Goal: Task Accomplishment & Management: Manage account settings

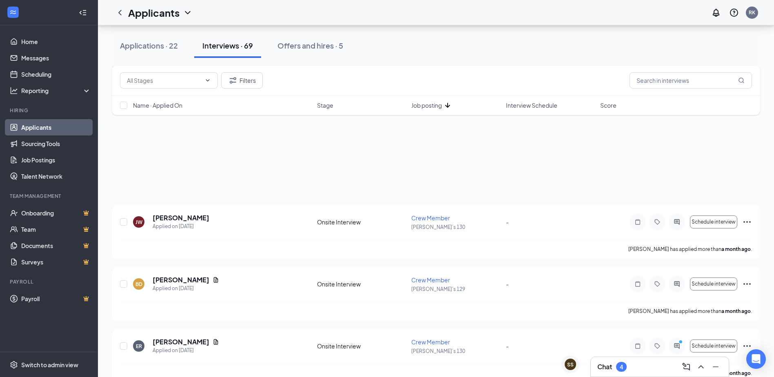
scroll to position [1839, 0]
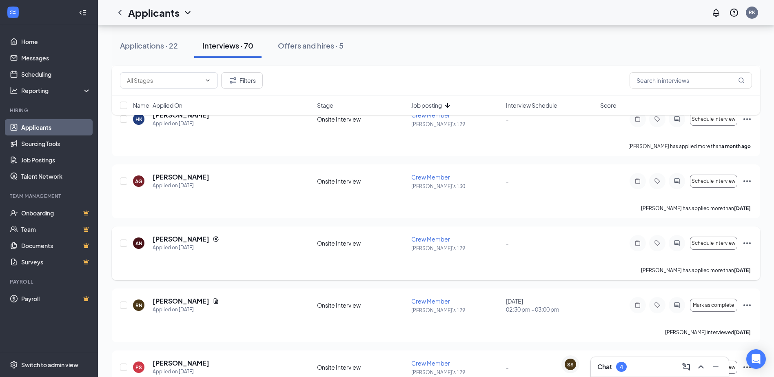
click at [315, 235] on div "AN [PERSON_NAME] Applied on [DATE] Onsite Interview Crew Member [PERSON_NAME]'s…" at bounding box center [436, 247] width 632 height 25
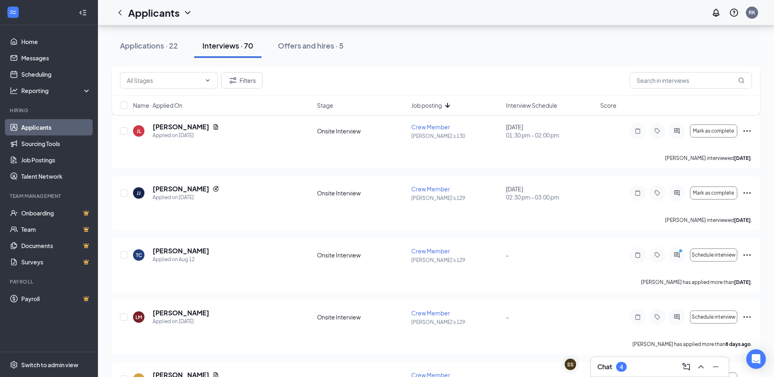
scroll to position [819, 0]
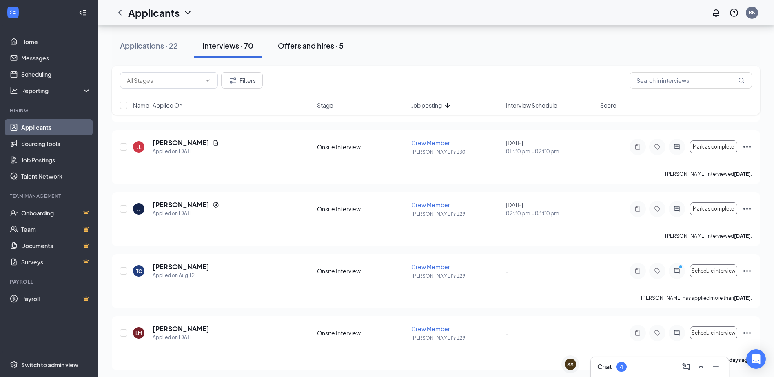
click at [342, 53] on button "Offers and hires · 5" at bounding box center [311, 45] width 82 height 24
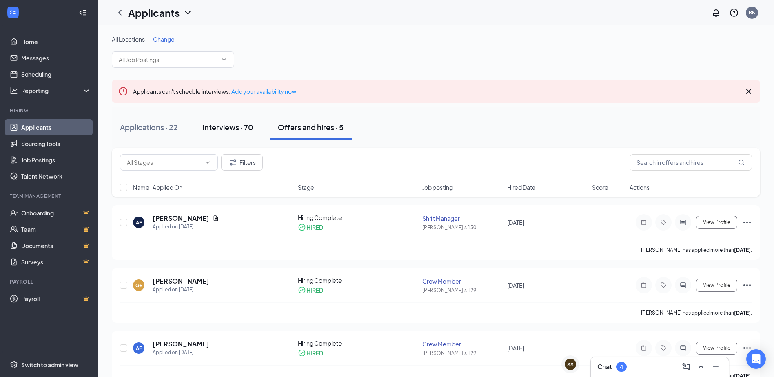
click at [226, 132] on button "Interviews · 70" at bounding box center [227, 127] width 67 height 24
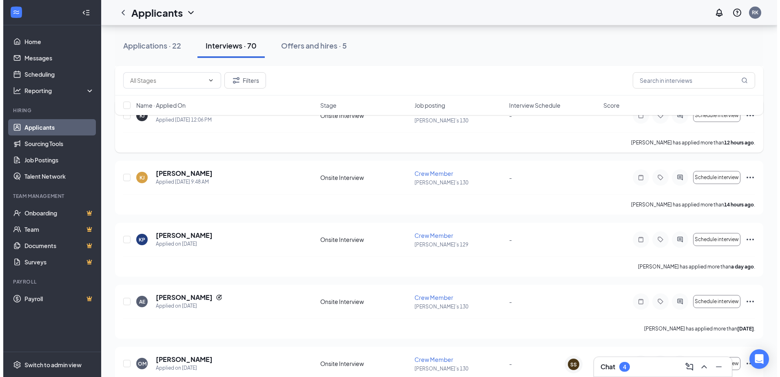
scroll to position [245, 0]
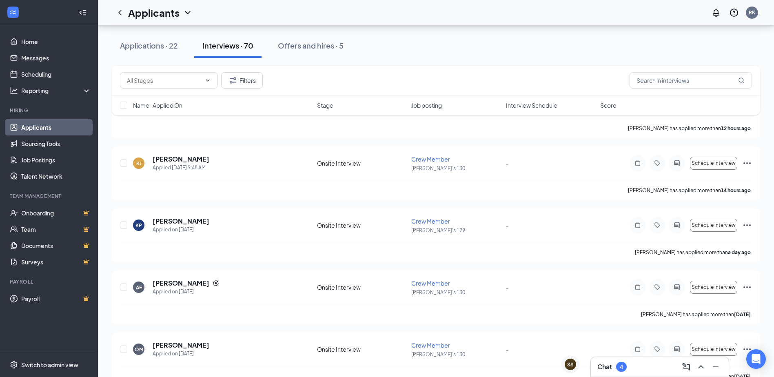
click at [93, 213] on ul "Onboarding Team Documents Surveys" at bounding box center [49, 237] width 98 height 65
click at [308, 243] on div "[PERSON_NAME] has applied more than a day ago ." at bounding box center [436, 252] width 632 height 20
click at [169, 225] on h5 "[PERSON_NAME]" at bounding box center [181, 221] width 57 height 9
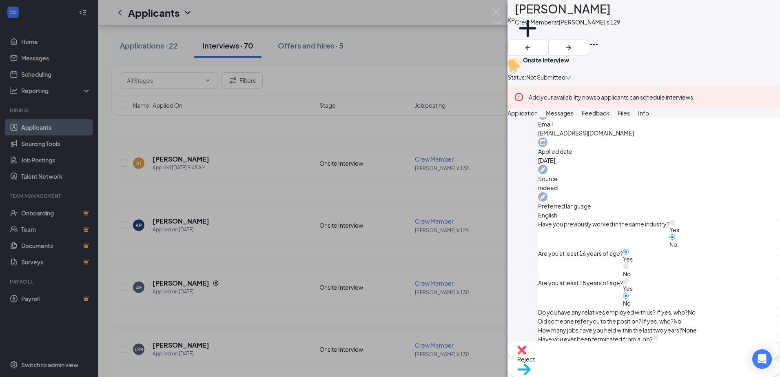
scroll to position [326, 0]
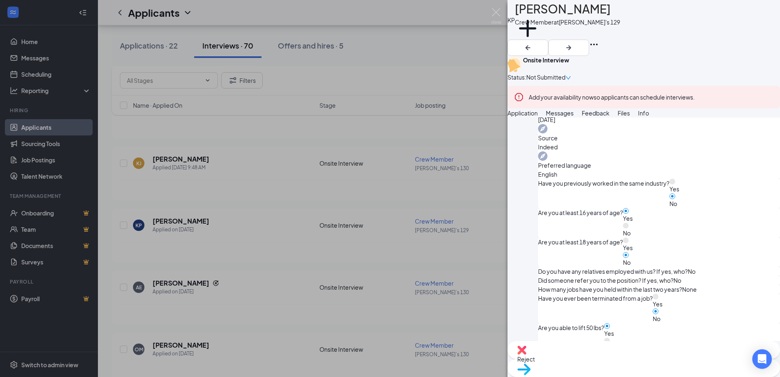
click at [437, 241] on div "KP [PERSON_NAME] Crew Member at [PERSON_NAME]'s 129 Add a tag Onsite Interview …" at bounding box center [390, 188] width 780 height 377
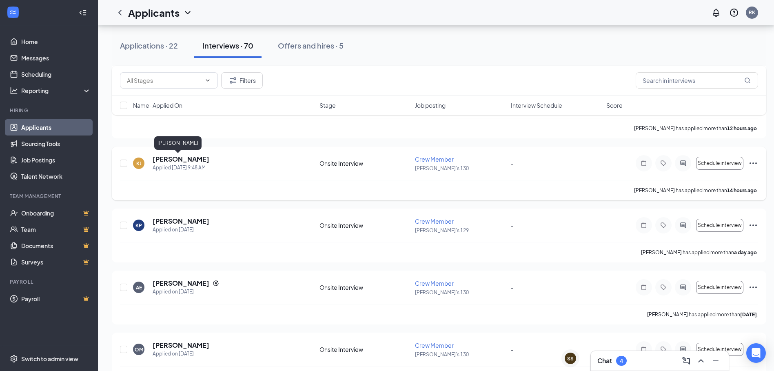
click at [170, 160] on h5 "[PERSON_NAME]" at bounding box center [181, 159] width 57 height 9
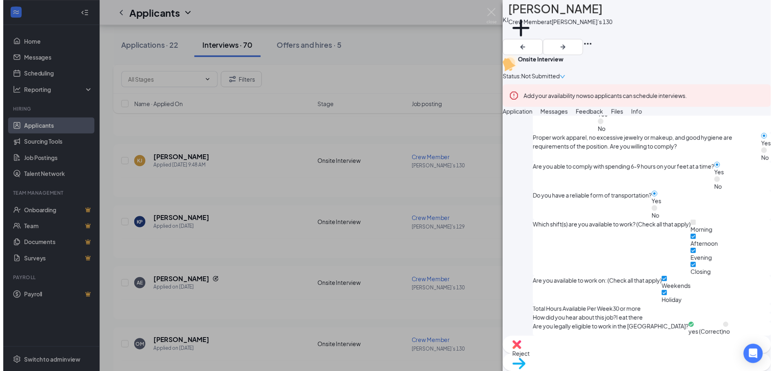
scroll to position [678, 0]
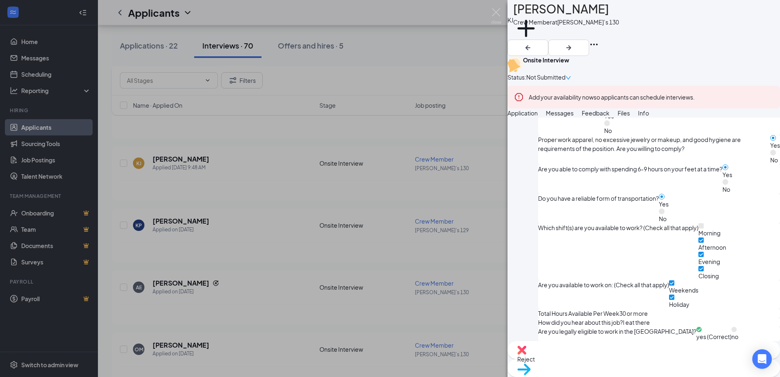
click at [491, 301] on div "[PERSON_NAME] [PERSON_NAME] Crew Member at [PERSON_NAME]’s 130 Add a tag Onsite…" at bounding box center [390, 188] width 780 height 377
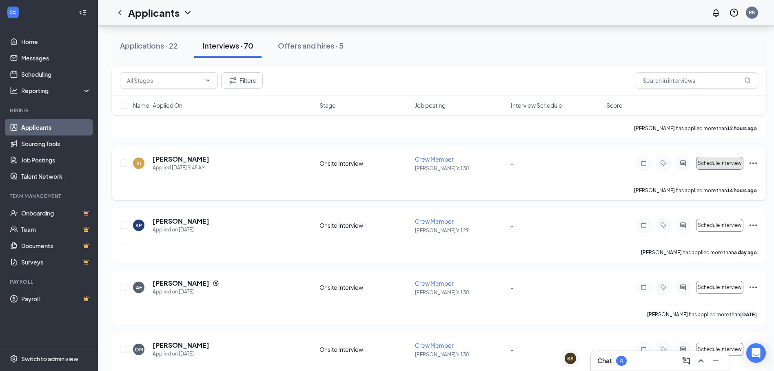
click at [715, 166] on span "Schedule interview" at bounding box center [720, 163] width 44 height 6
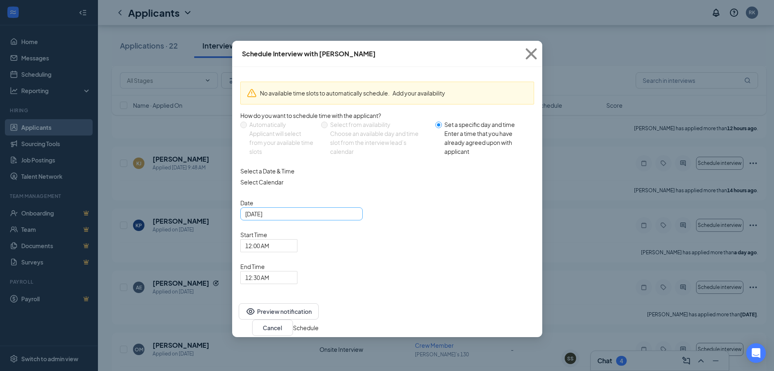
click at [352, 218] on div "[DATE]" at bounding box center [301, 213] width 113 height 9
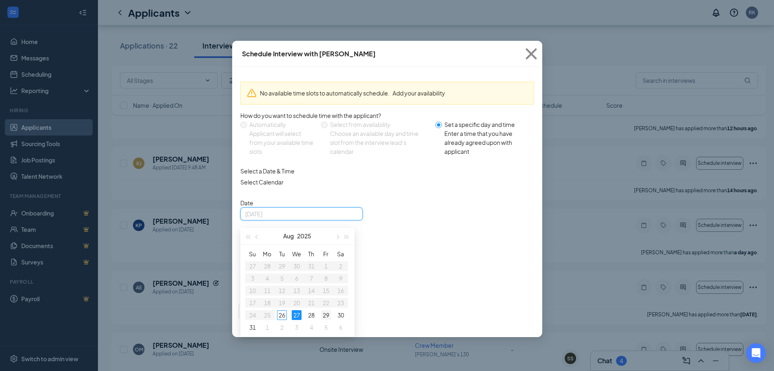
type input "[DATE]"
click at [324, 320] on div "29" at bounding box center [326, 315] width 10 height 10
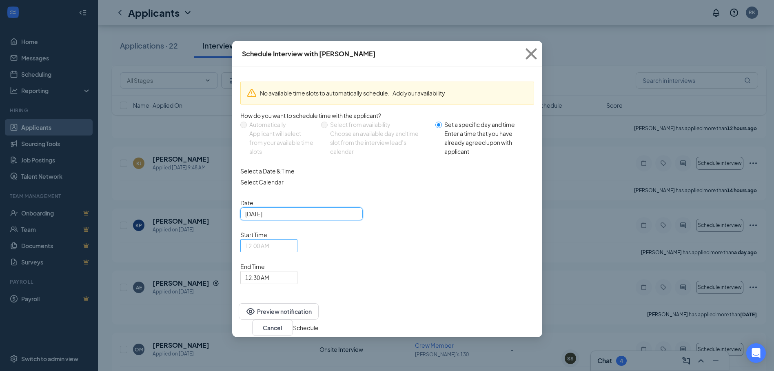
click at [297, 239] on div "12:00 AM" at bounding box center [268, 245] width 57 height 13
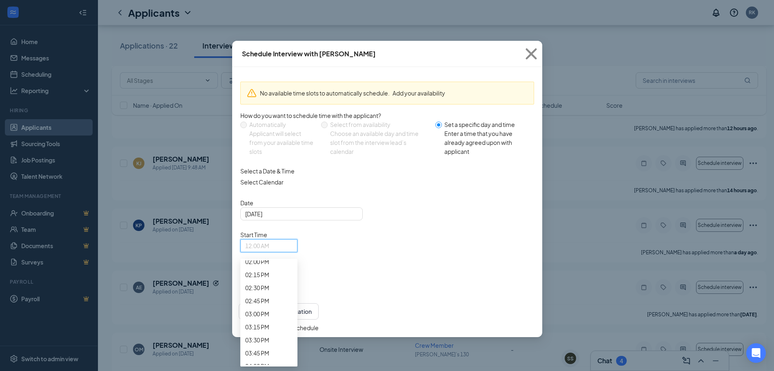
scroll to position [734, 0]
click at [269, 82] on span "10:15 AM" at bounding box center [257, 77] width 24 height 9
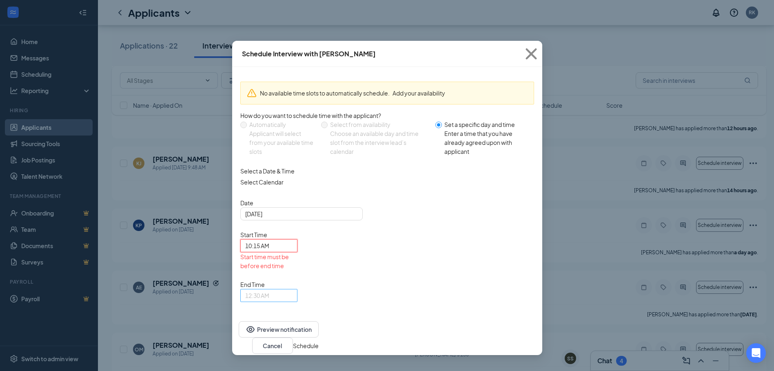
click at [285, 289] on span "12:30 AM" at bounding box center [265, 300] width 40 height 22
click at [269, 145] on span "10:30 AM" at bounding box center [257, 140] width 24 height 9
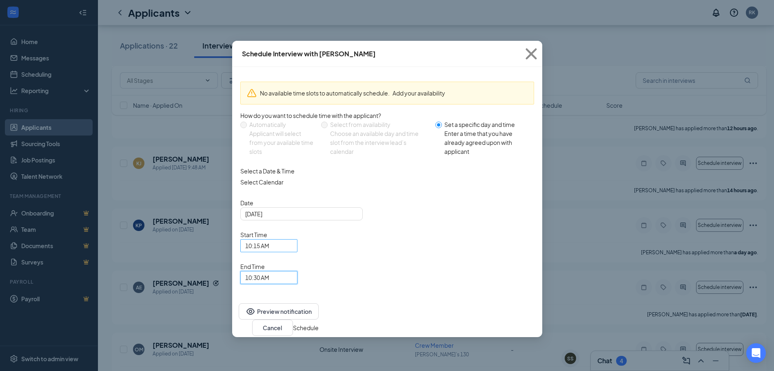
click at [297, 239] on div "10:15 AM" at bounding box center [268, 245] width 57 height 13
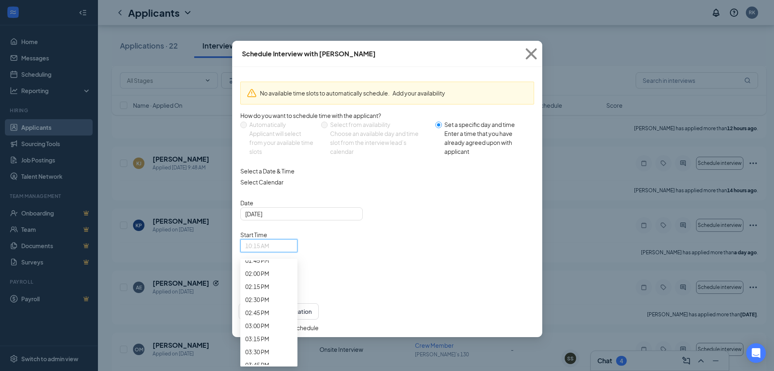
click at [297, 84] on div "10:15 AM" at bounding box center [268, 72] width 57 height 23
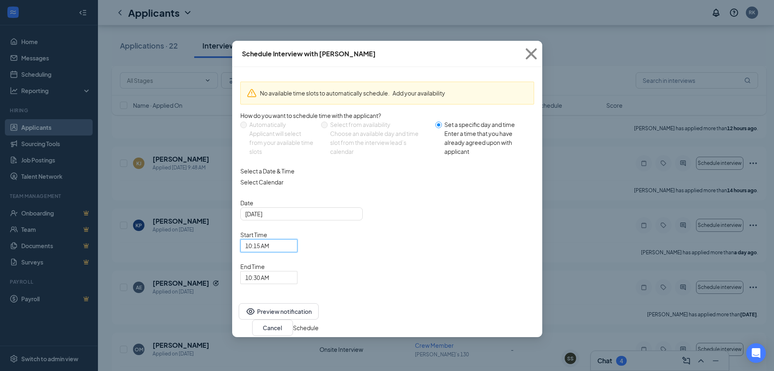
click at [285, 240] on span "10:15 AM" at bounding box center [265, 251] width 40 height 22
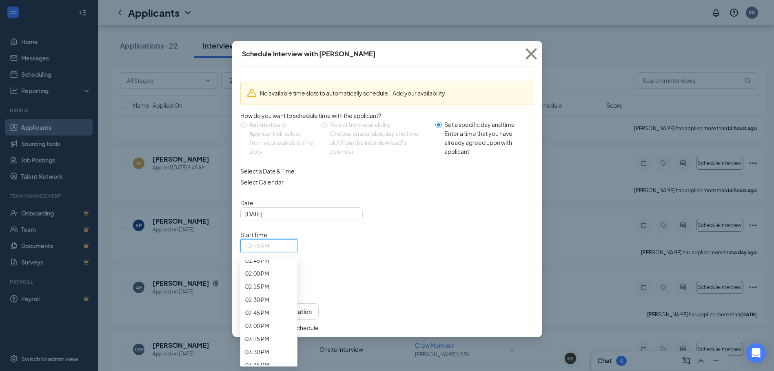
click at [293, 59] on span "10:00 AM" at bounding box center [268, 54] width 47 height 9
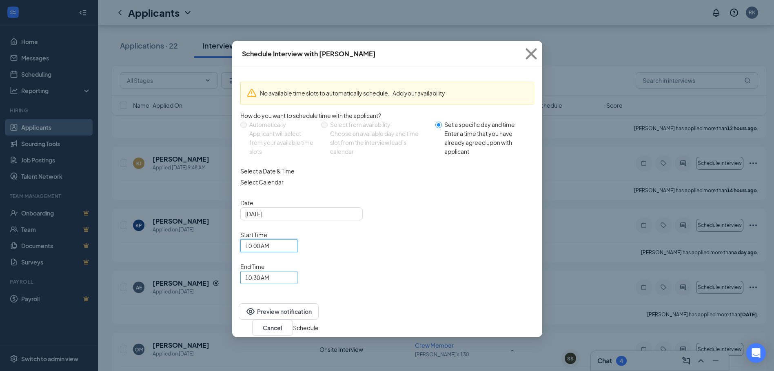
click at [285, 271] on span "10:30 AM" at bounding box center [265, 282] width 40 height 22
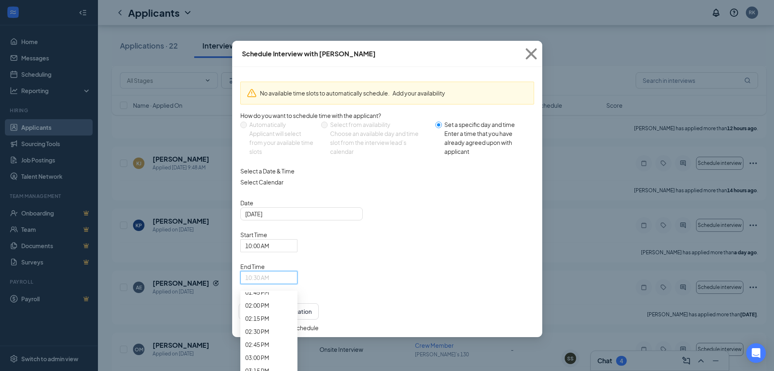
click at [269, 91] on span "10:00 AM" at bounding box center [257, 86] width 24 height 9
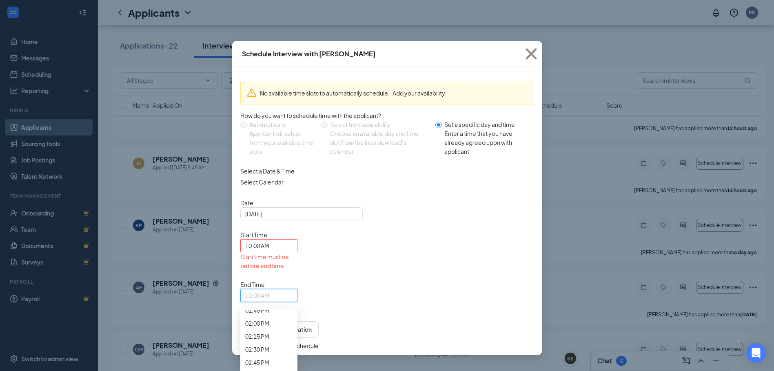
click at [285, 289] on span "10:00 AM" at bounding box center [265, 300] width 40 height 22
click at [269, 132] on span "10:15 AM" at bounding box center [257, 127] width 24 height 9
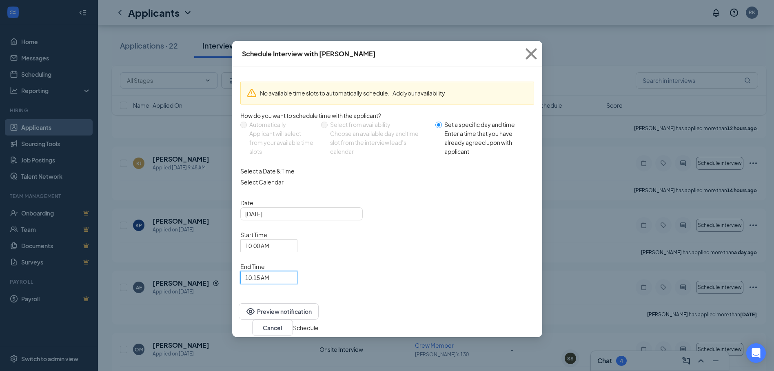
click at [319, 323] on button "Schedule" at bounding box center [306, 327] width 26 height 9
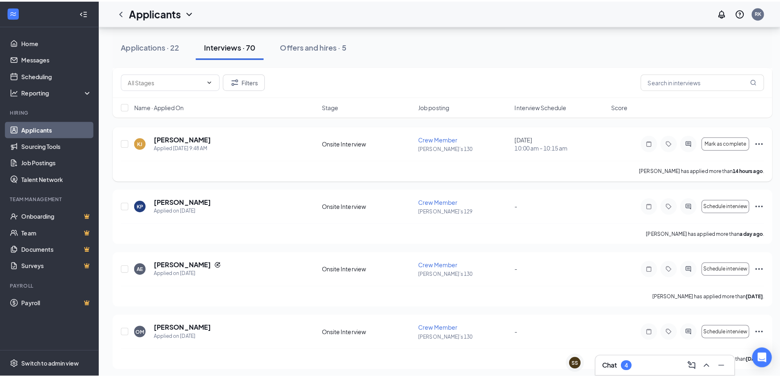
scroll to position [286, 0]
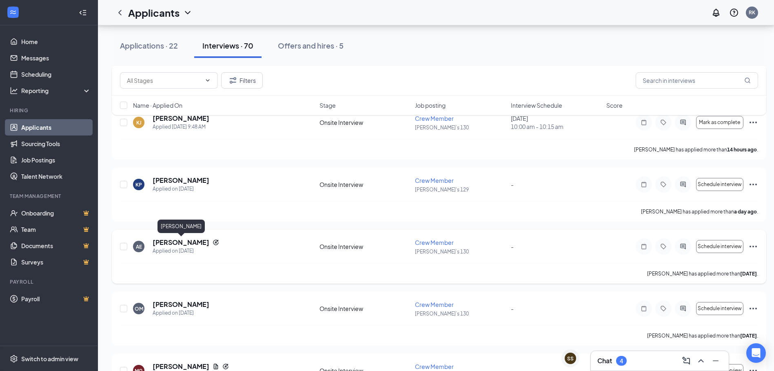
click at [202, 243] on h5 "[PERSON_NAME]" at bounding box center [181, 242] width 57 height 9
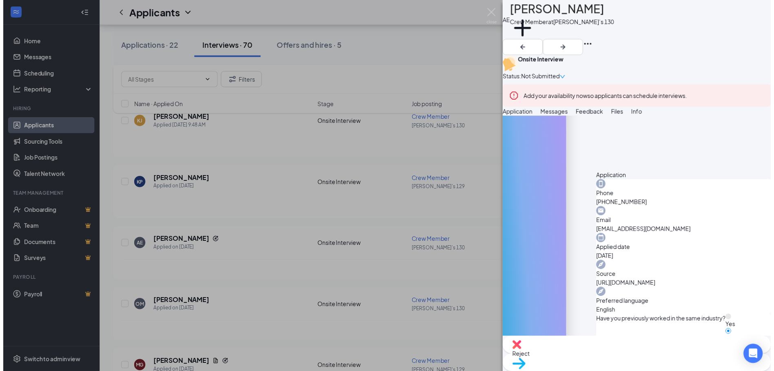
scroll to position [122, 0]
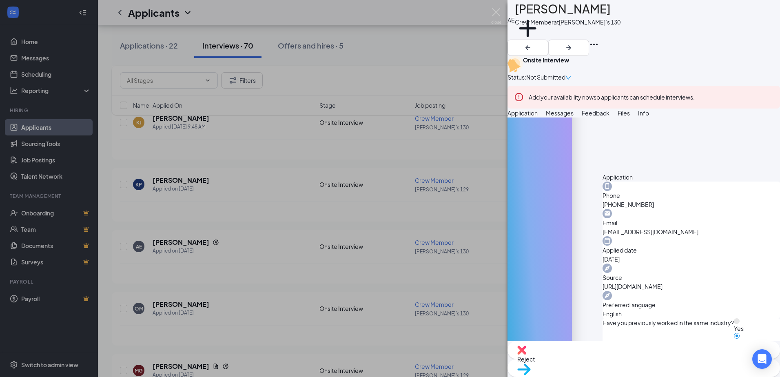
click at [436, 221] on div "AE [PERSON_NAME] Crew Member at [PERSON_NAME]’s 130 Add a tag Onsite Interview …" at bounding box center [390, 188] width 780 height 377
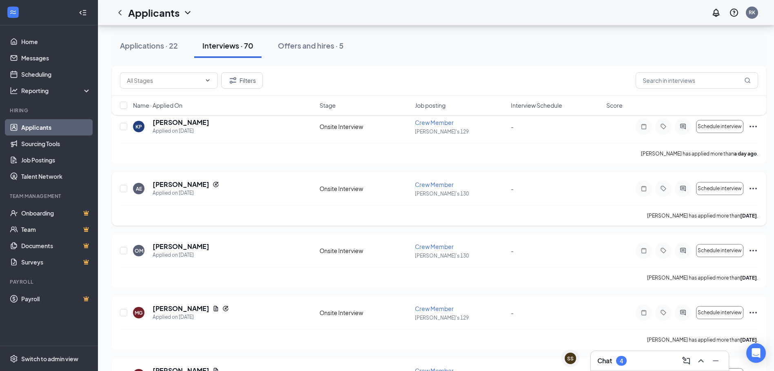
scroll to position [367, 0]
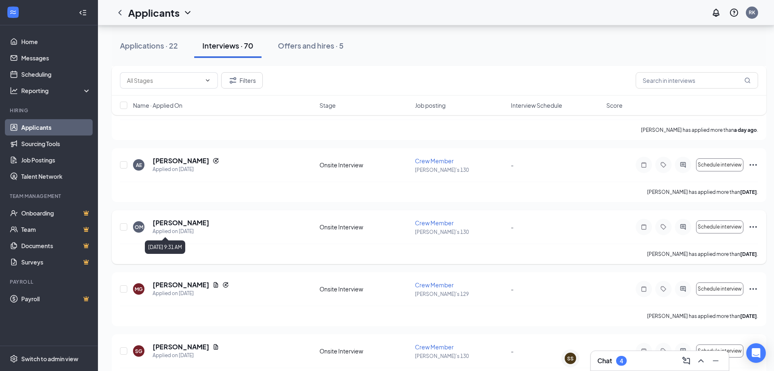
click at [174, 231] on div "Applied on [DATE]" at bounding box center [181, 231] width 57 height 8
click at [178, 224] on h5 "[PERSON_NAME]" at bounding box center [181, 222] width 57 height 9
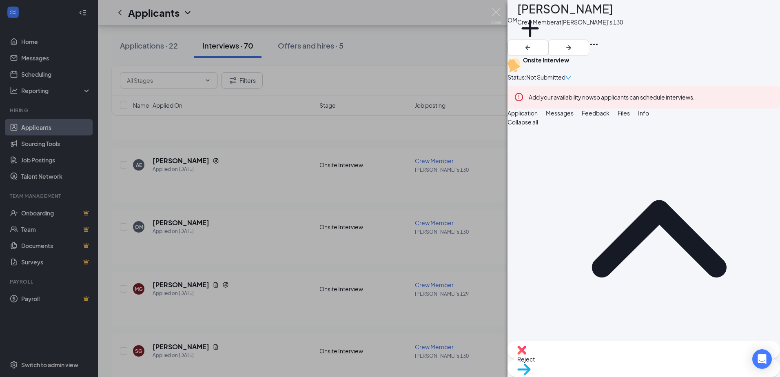
click at [331, 237] on div "OM [PERSON_NAME] Crew Member at [PERSON_NAME]’s 130 Add a tag Onsite Interview …" at bounding box center [390, 188] width 780 height 377
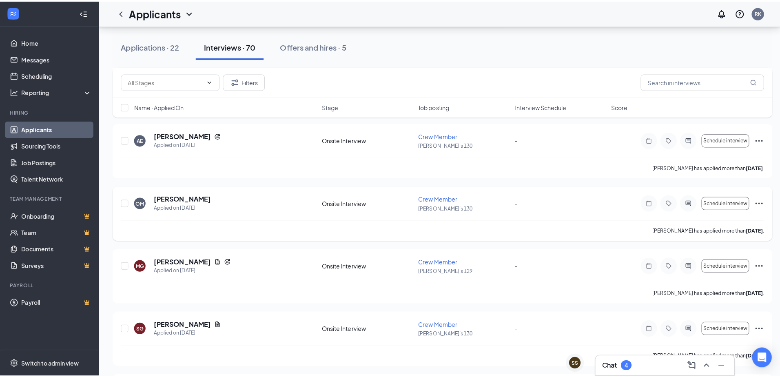
scroll to position [408, 0]
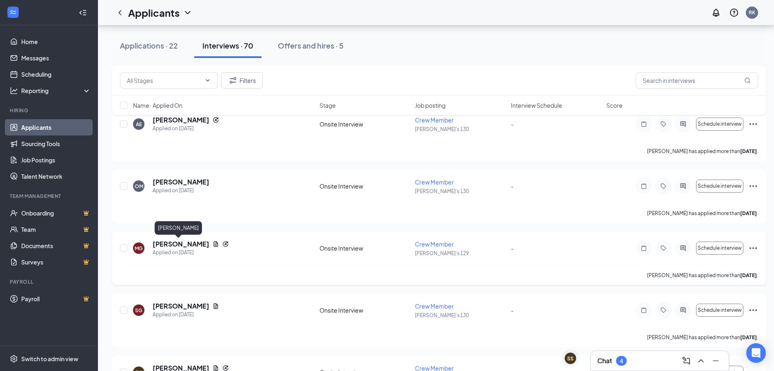
click at [185, 245] on h5 "[PERSON_NAME]" at bounding box center [181, 244] width 57 height 9
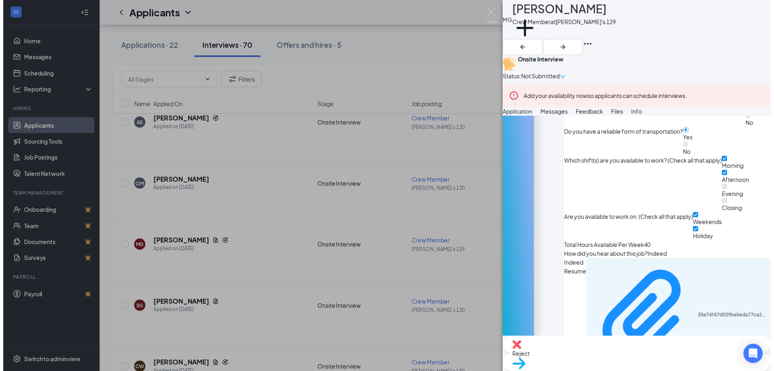
scroll to position [612, 0]
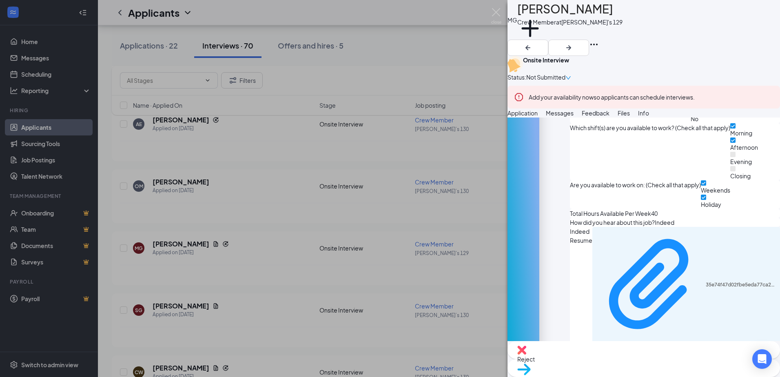
click at [392, 257] on div "MG [PERSON_NAME] Crew Member at [PERSON_NAME]'s 129 Add a tag Onsite Interview …" at bounding box center [390, 188] width 780 height 377
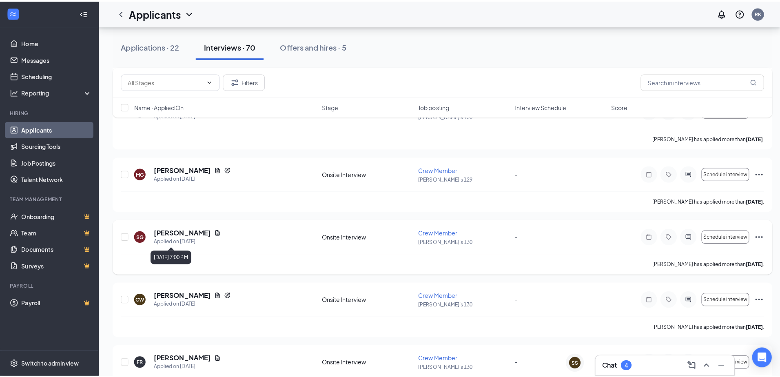
scroll to position [490, 0]
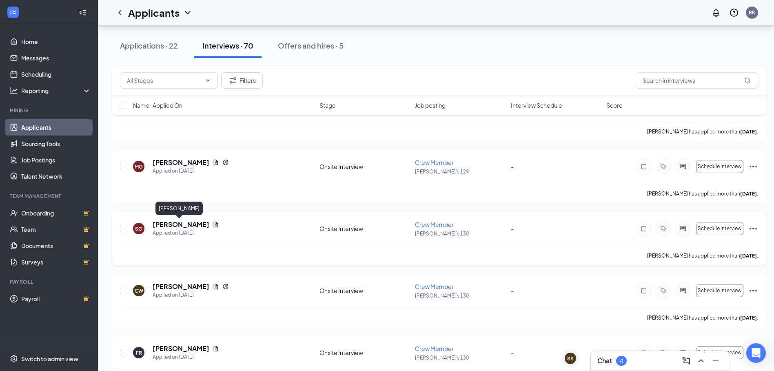
click at [157, 226] on h5 "[PERSON_NAME]" at bounding box center [181, 224] width 57 height 9
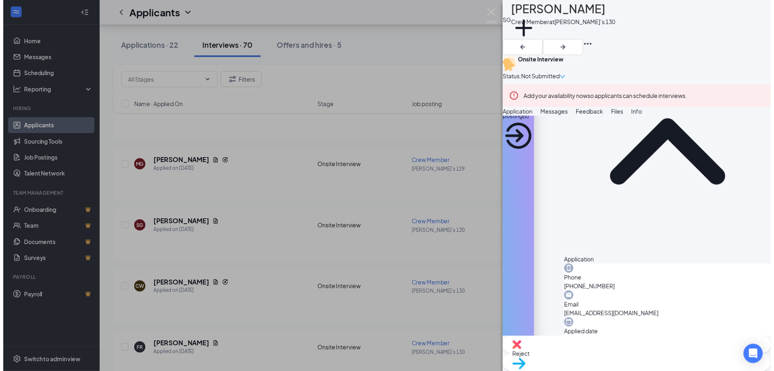
scroll to position [82, 0]
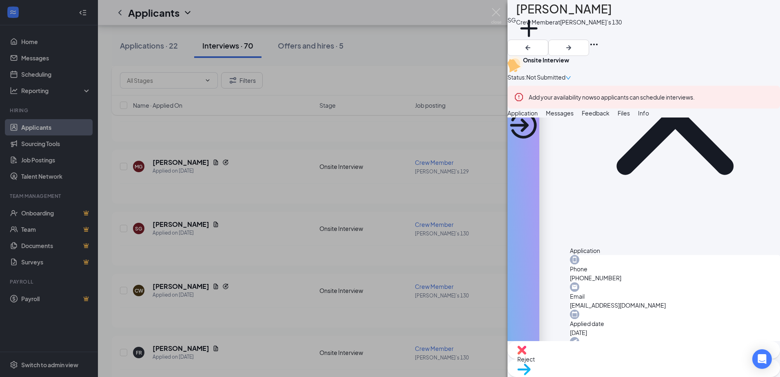
click at [222, 244] on div "SG [PERSON_NAME] Crew Member at [PERSON_NAME]’s 130 Add a tag Onsite Interview …" at bounding box center [390, 188] width 780 height 377
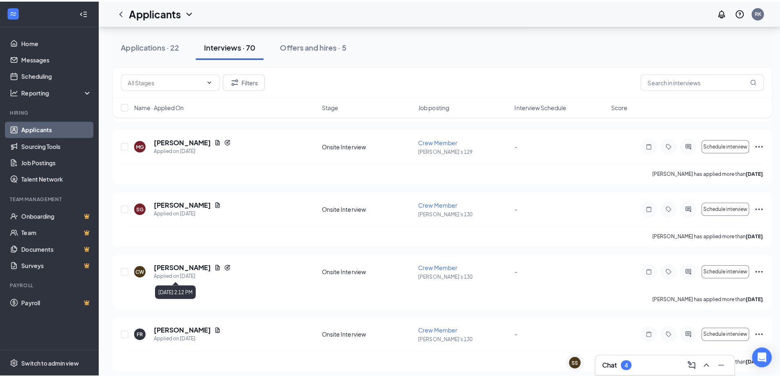
scroll to position [530, 0]
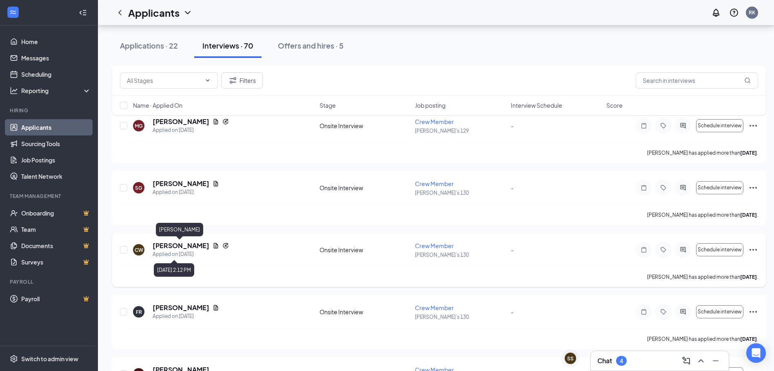
click at [178, 248] on h5 "[PERSON_NAME]" at bounding box center [181, 245] width 57 height 9
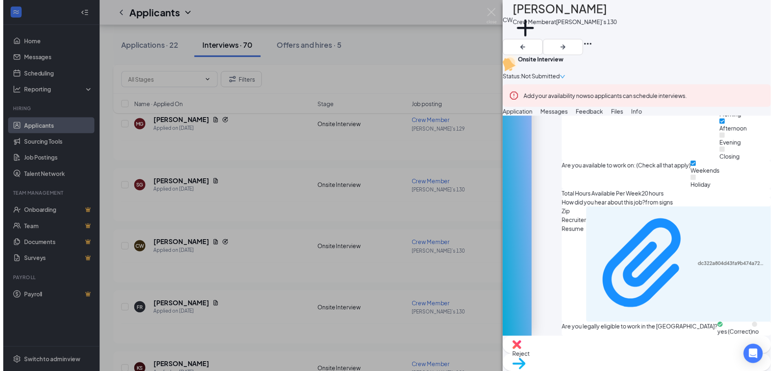
scroll to position [694, 0]
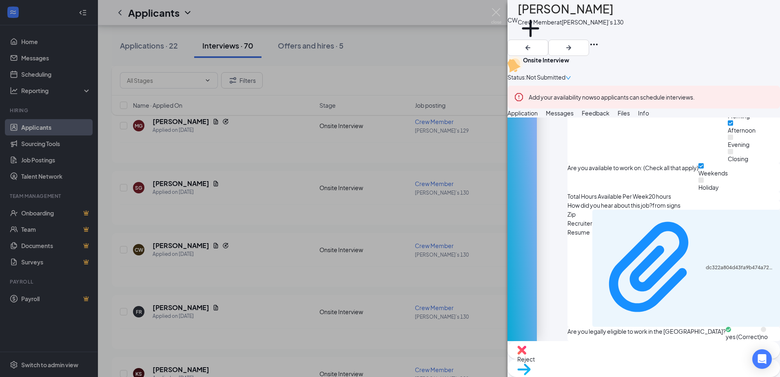
click at [484, 292] on div "CW [PERSON_NAME] Crew Member at [PERSON_NAME]’s 130 Add a tag Onsite Interview …" at bounding box center [390, 188] width 780 height 377
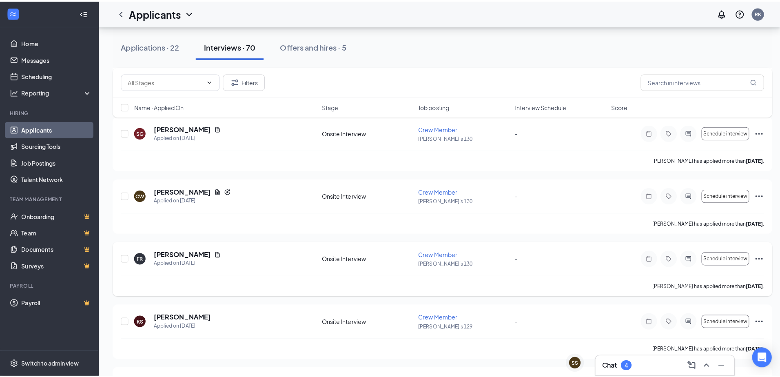
scroll to position [612, 0]
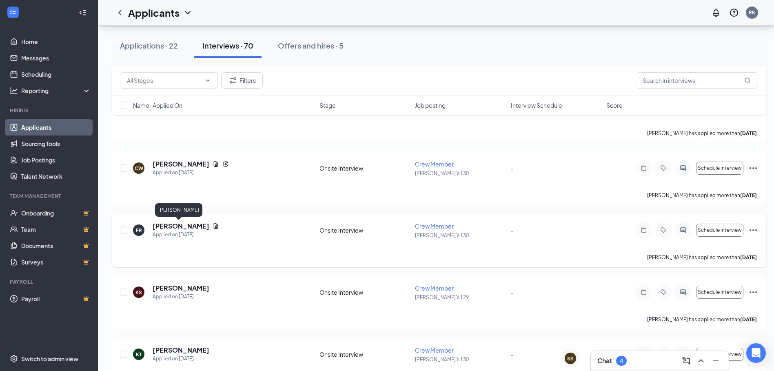
click at [162, 227] on h5 "[PERSON_NAME]" at bounding box center [181, 226] width 57 height 9
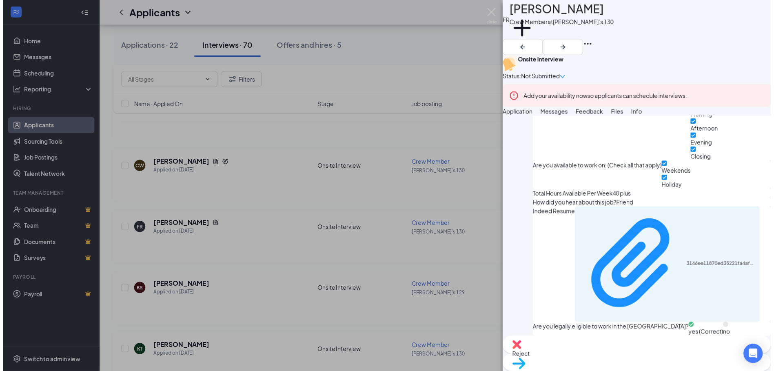
scroll to position [723, 0]
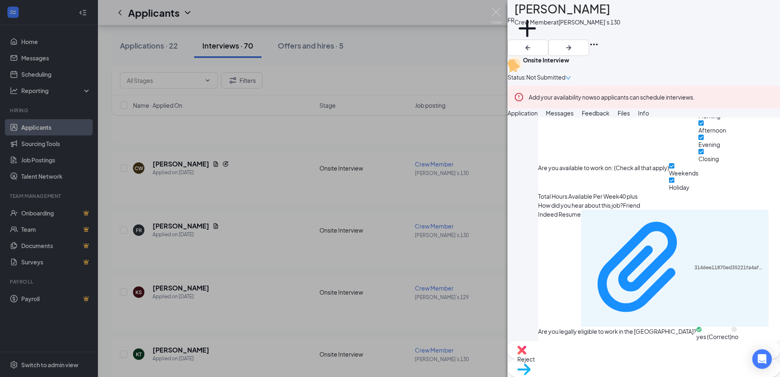
click at [209, 245] on div "FR [PERSON_NAME] Crew Member at [PERSON_NAME]’s 130 Add a tag Onsite Interview …" at bounding box center [390, 188] width 780 height 377
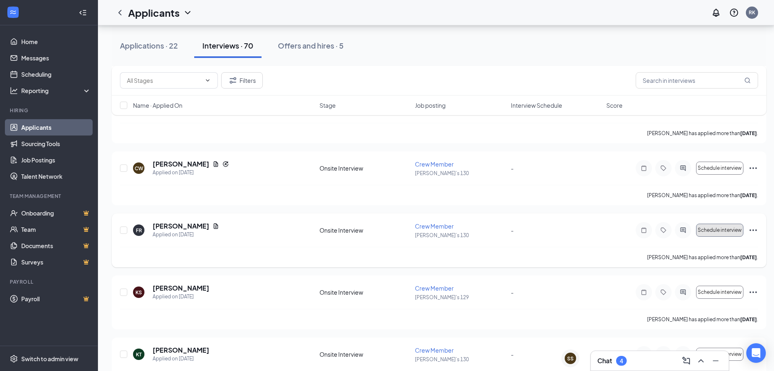
click at [715, 234] on button "Schedule interview" at bounding box center [719, 230] width 47 height 13
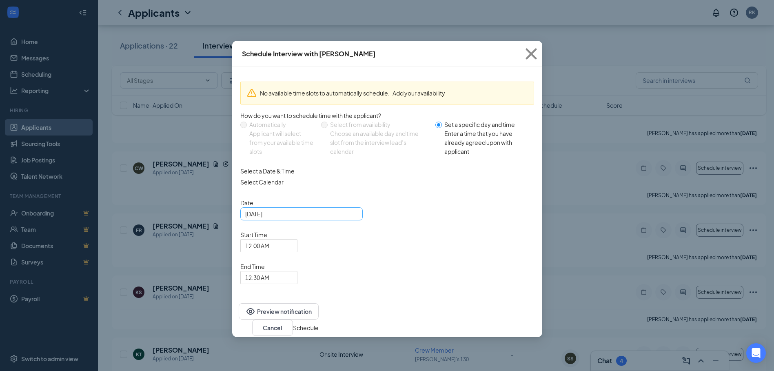
click at [353, 218] on div "[DATE]" at bounding box center [301, 213] width 113 height 9
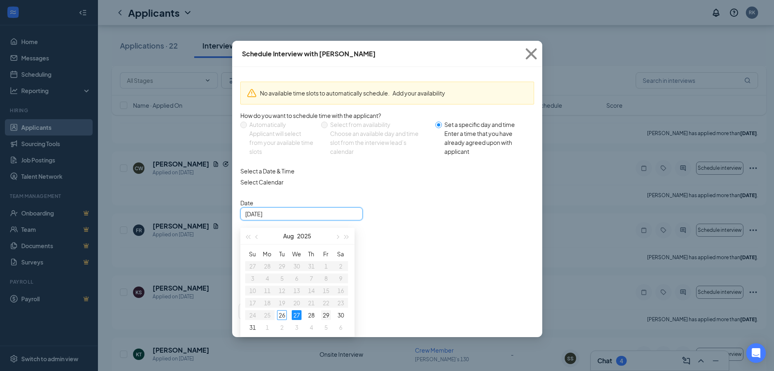
type input "[DATE]"
click at [328, 320] on div "29" at bounding box center [326, 315] width 10 height 10
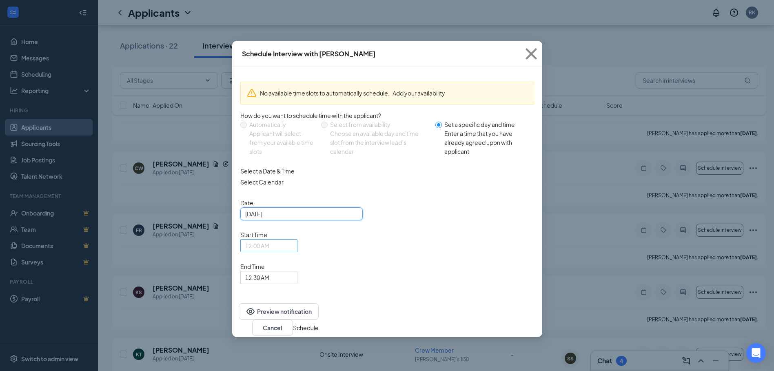
click at [285, 240] on span "12:00 AM" at bounding box center [265, 251] width 40 height 22
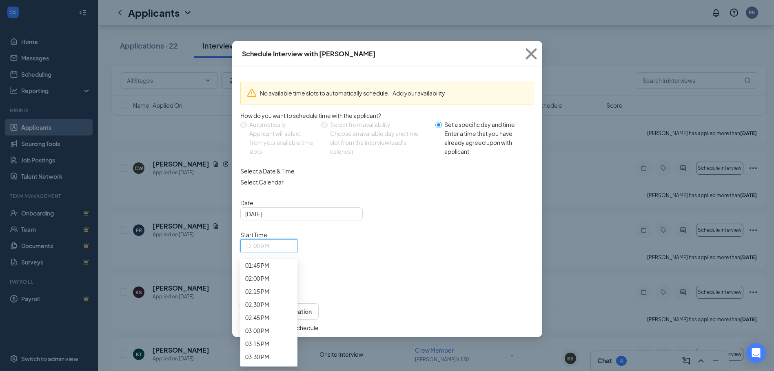
scroll to position [734, 0]
click at [269, 82] on span "10:15 AM" at bounding box center [257, 77] width 24 height 9
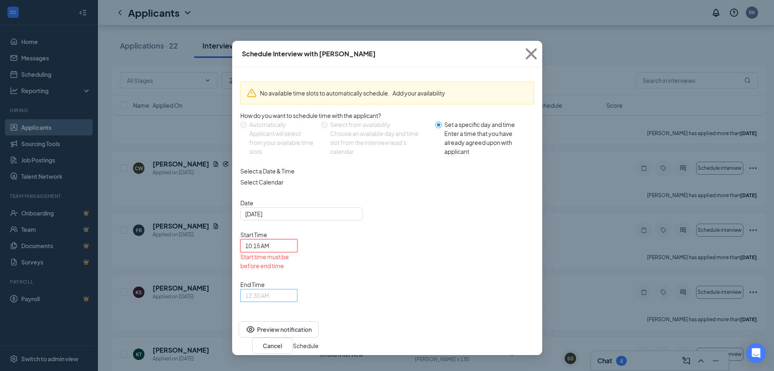
click at [285, 289] on span "12:30 AM" at bounding box center [265, 300] width 40 height 22
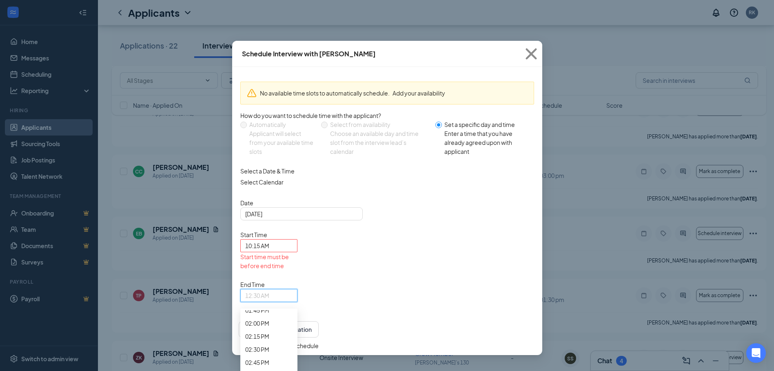
click at [269, 145] on span "10:30 AM" at bounding box center [257, 140] width 24 height 9
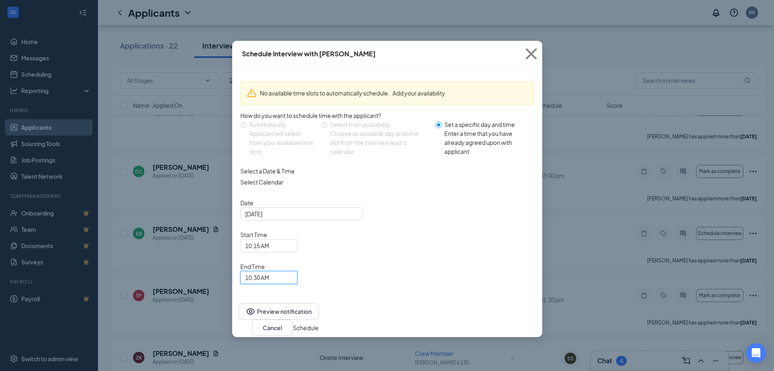
click at [319, 323] on button "Schedule" at bounding box center [306, 327] width 26 height 9
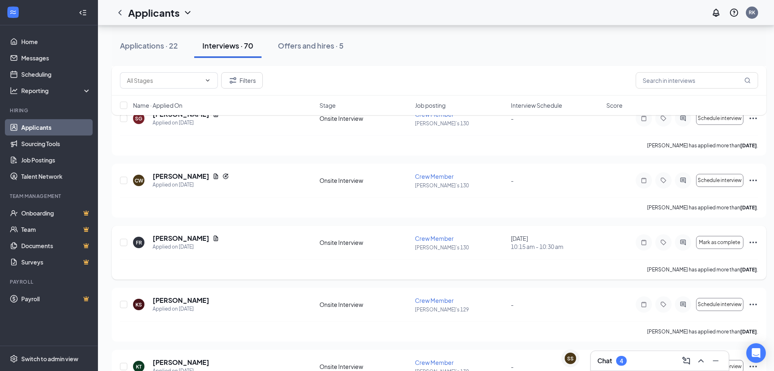
scroll to position [612, 0]
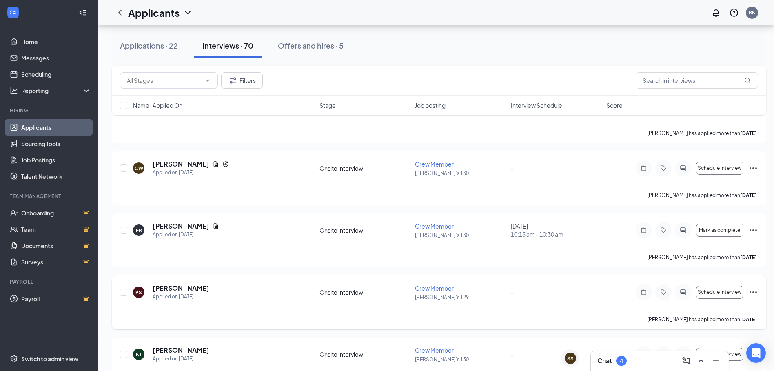
click at [141, 293] on div "KS" at bounding box center [138, 292] width 7 height 7
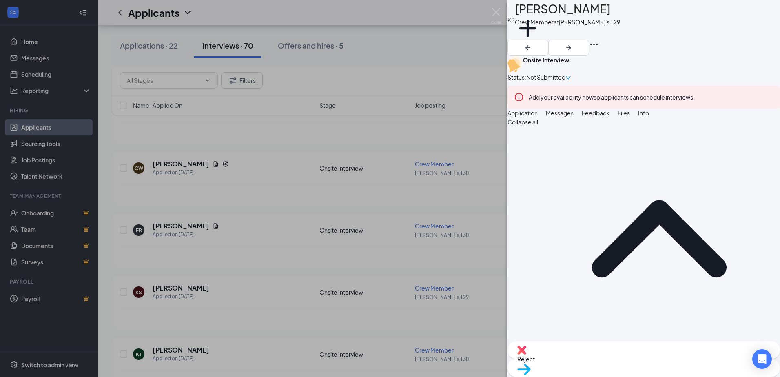
click at [120, 317] on div "KS [PERSON_NAME] Crew Member at [PERSON_NAME]'s 129 Add a tag Onsite Interview …" at bounding box center [390, 188] width 780 height 377
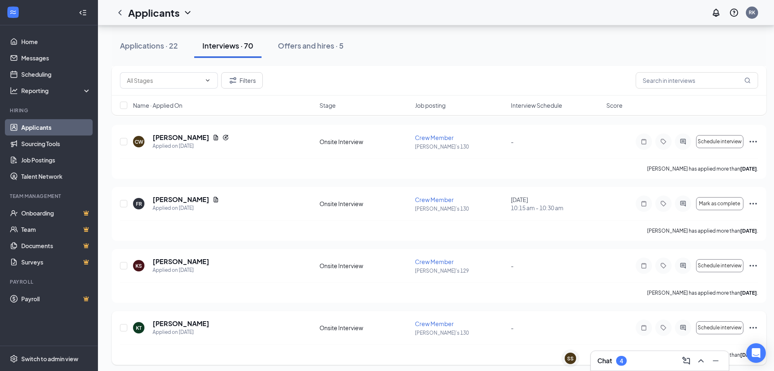
scroll to position [653, 0]
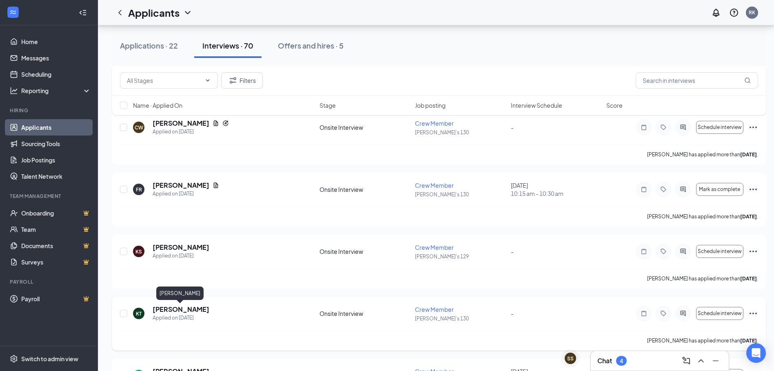
click at [173, 307] on h5 "[PERSON_NAME]" at bounding box center [181, 309] width 57 height 9
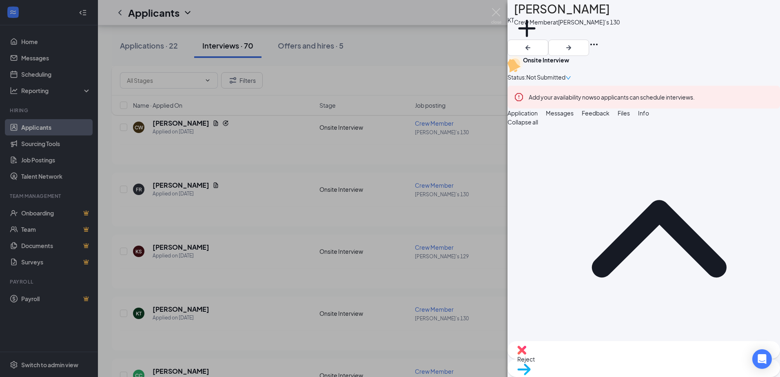
click at [144, 292] on div "[PERSON_NAME] Crew Member at [PERSON_NAME]’s 130 Add a tag Onsite Interview Sta…" at bounding box center [390, 188] width 780 height 377
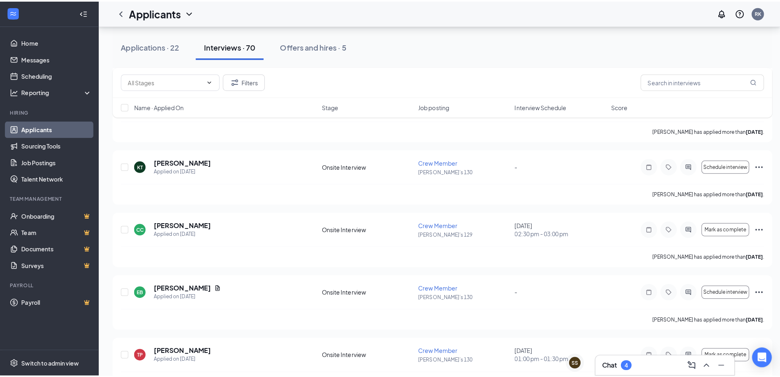
scroll to position [816, 0]
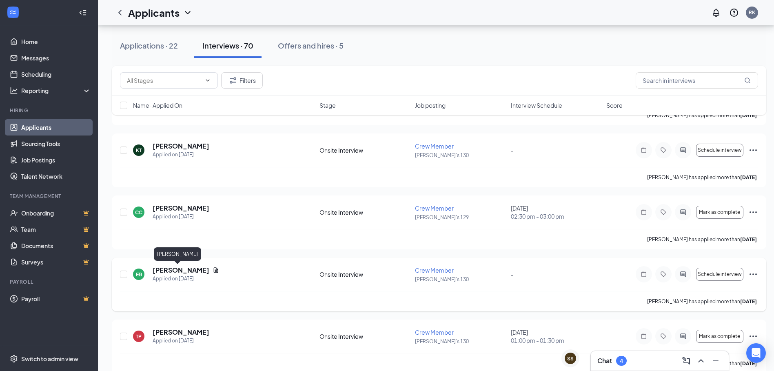
click at [174, 271] on h5 "[PERSON_NAME]" at bounding box center [181, 270] width 57 height 9
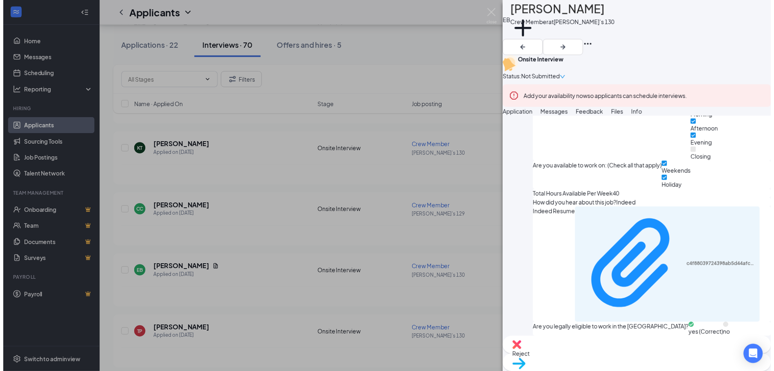
scroll to position [723, 0]
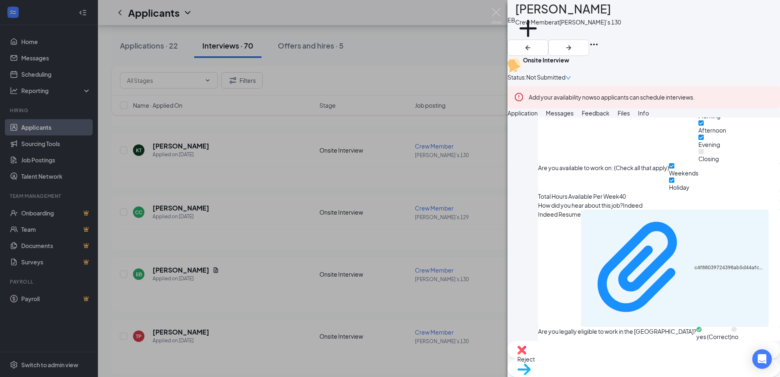
click at [338, 248] on div "EB [PERSON_NAME] Crew Member at [PERSON_NAME]’s 130 Add a tag Onsite Interview …" at bounding box center [390, 188] width 780 height 377
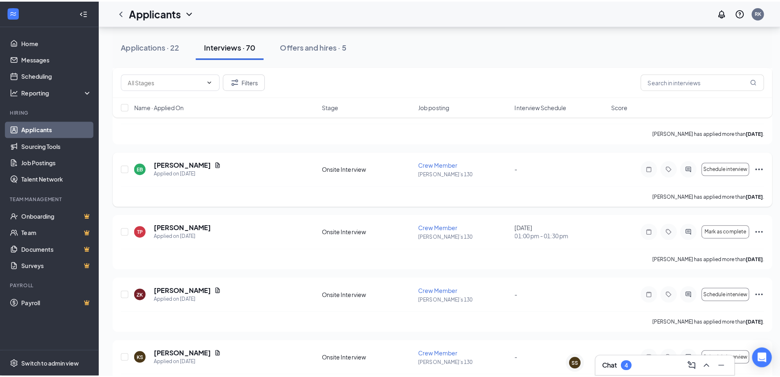
scroll to position [938, 0]
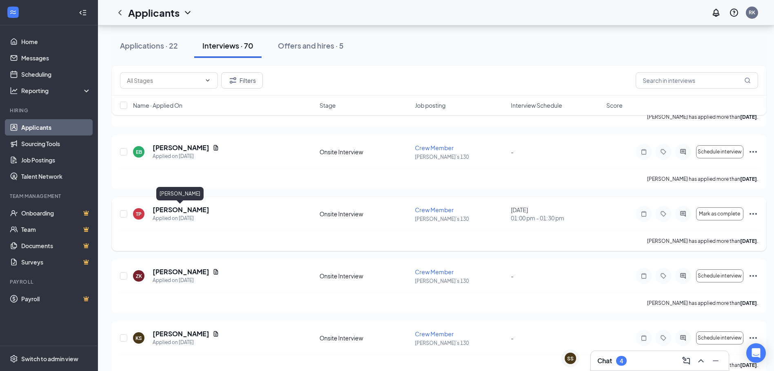
click at [175, 209] on h5 "[PERSON_NAME]" at bounding box center [181, 209] width 57 height 9
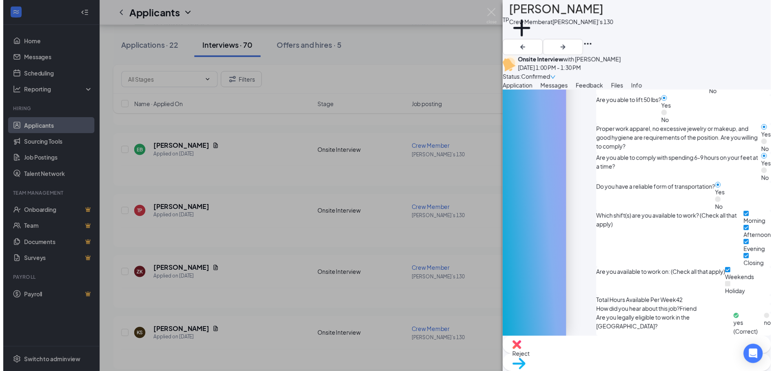
scroll to position [674, 0]
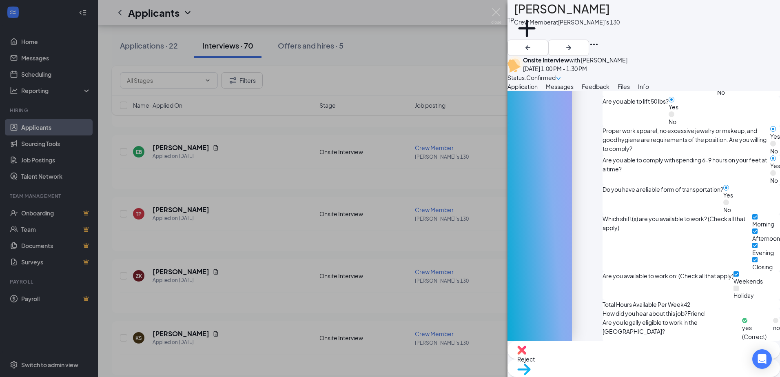
click at [224, 296] on div "TP [PERSON_NAME] Crew Member at [PERSON_NAME]’s 130 Add a tag Onsite Interview …" at bounding box center [390, 188] width 780 height 377
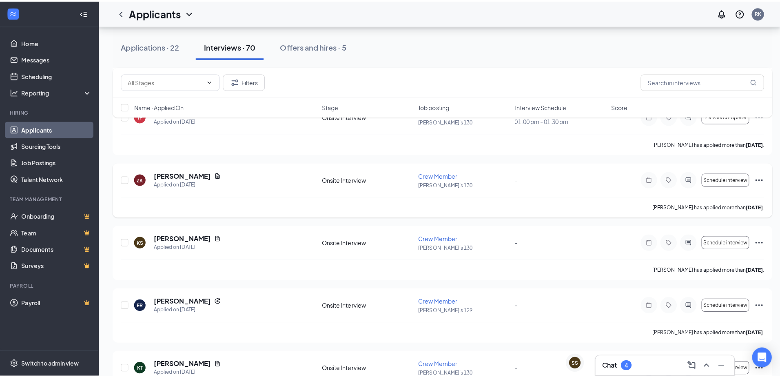
scroll to position [1061, 0]
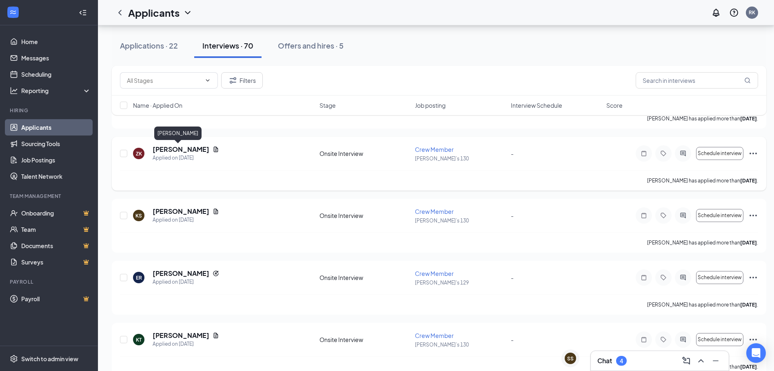
click at [163, 149] on h5 "[PERSON_NAME]" at bounding box center [181, 149] width 57 height 9
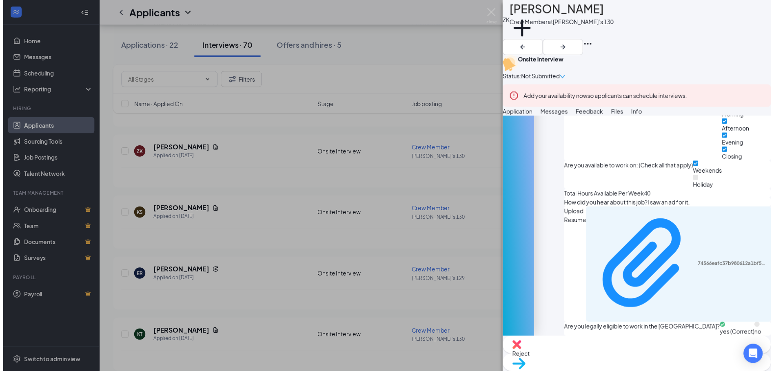
scroll to position [734, 0]
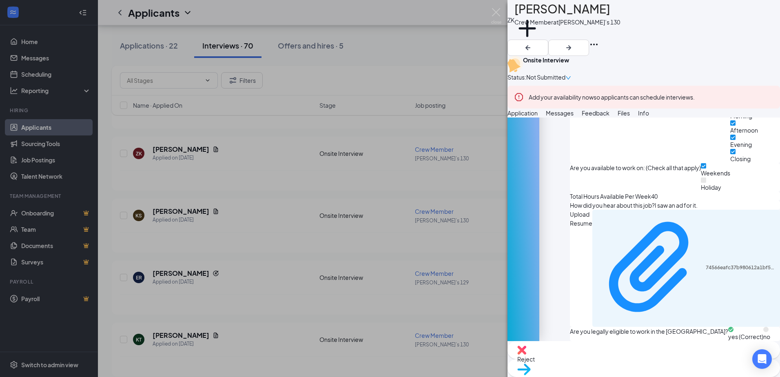
click at [252, 259] on div "[PERSON_NAME] [PERSON_NAME] Crew Member at [PERSON_NAME]’s 130 Add a tag Onsite…" at bounding box center [390, 188] width 780 height 377
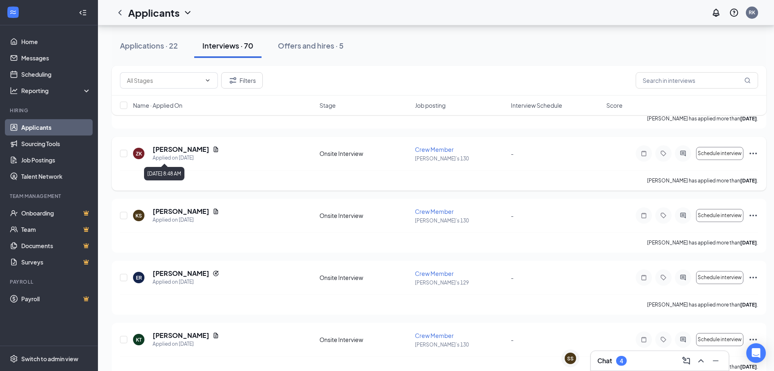
click at [162, 155] on div "Applied on [DATE]" at bounding box center [186, 158] width 67 height 8
click at [713, 151] on span "Schedule interview" at bounding box center [720, 154] width 44 height 6
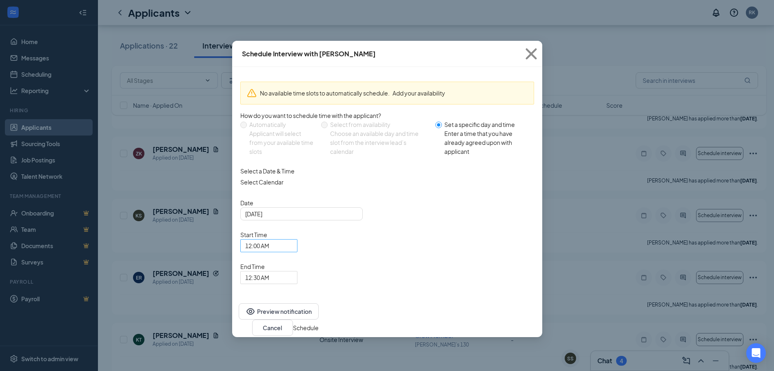
click at [285, 240] on span "12:00 AM" at bounding box center [265, 251] width 40 height 22
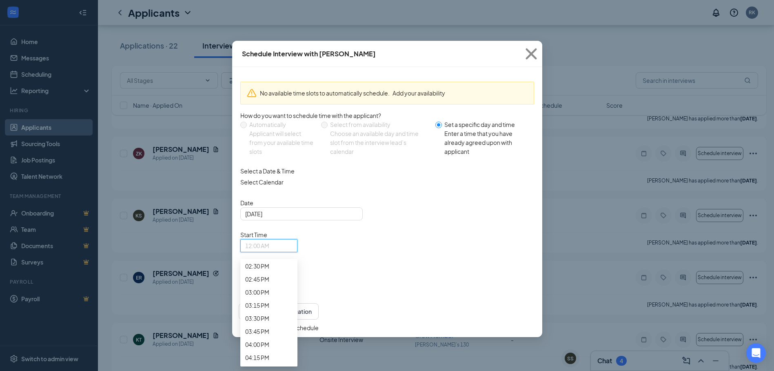
scroll to position [775, 0]
click at [269, 54] on span "10:30 AM" at bounding box center [257, 49] width 24 height 9
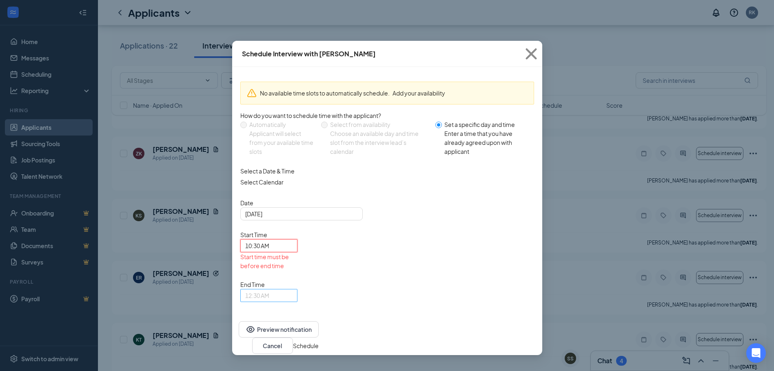
click at [285, 289] on span "12:30 AM" at bounding box center [265, 300] width 40 height 22
click at [269, 117] on span "10:45 AM" at bounding box center [257, 112] width 24 height 9
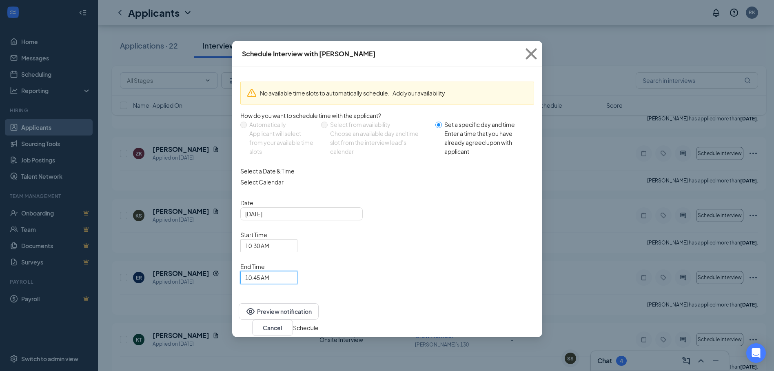
click at [319, 323] on button "Schedule" at bounding box center [306, 327] width 26 height 9
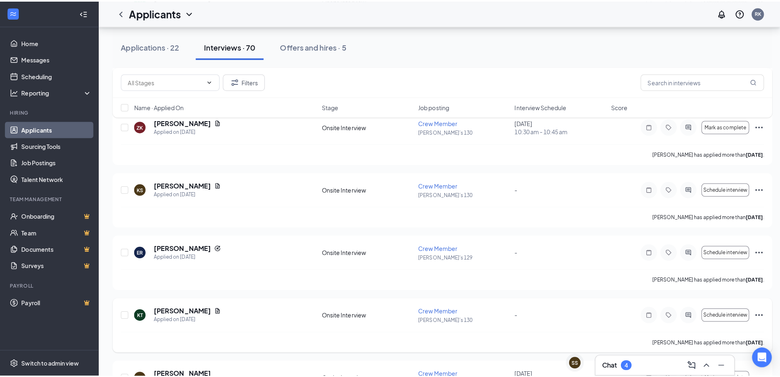
scroll to position [1102, 0]
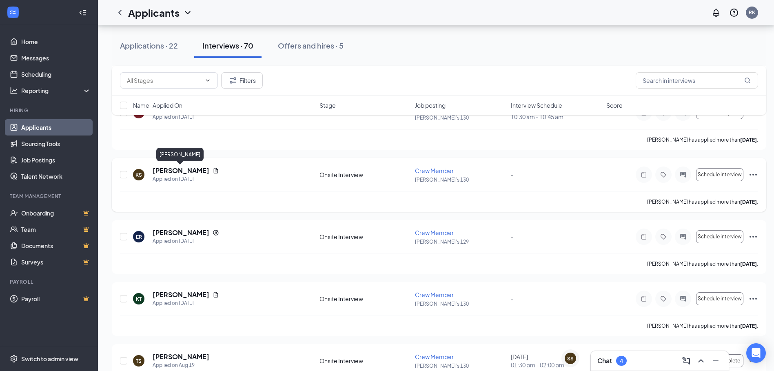
click at [195, 166] on div "KS [PERSON_NAME] Applied on [DATE] Onsite Interview Crew Member [PERSON_NAME]’s…" at bounding box center [439, 185] width 654 height 54
click at [195, 167] on h5 "[PERSON_NAME]" at bounding box center [181, 170] width 57 height 9
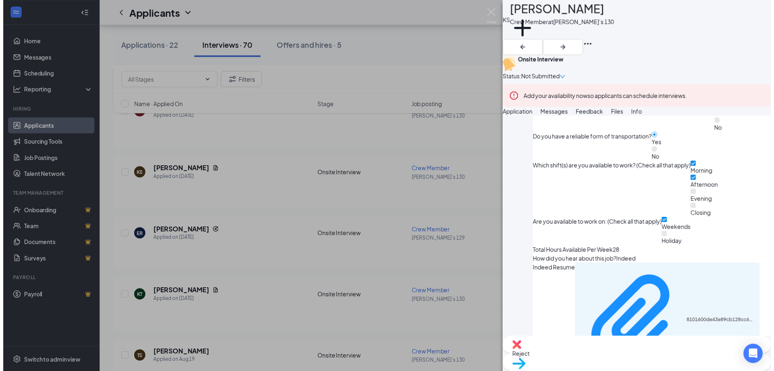
scroll to position [653, 0]
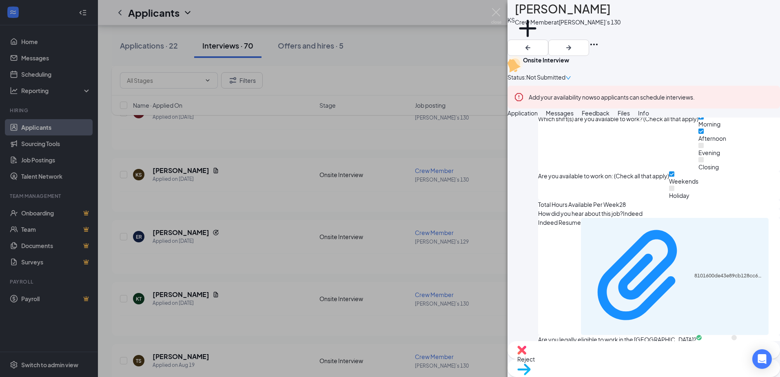
click at [253, 242] on div "KS [PERSON_NAME] Crew Member at [PERSON_NAME]’s 130 Add a tag Onsite Interview …" at bounding box center [390, 188] width 780 height 377
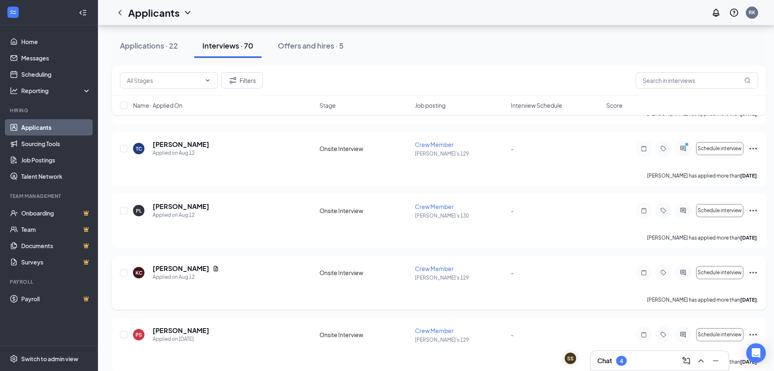
scroll to position [2317, 0]
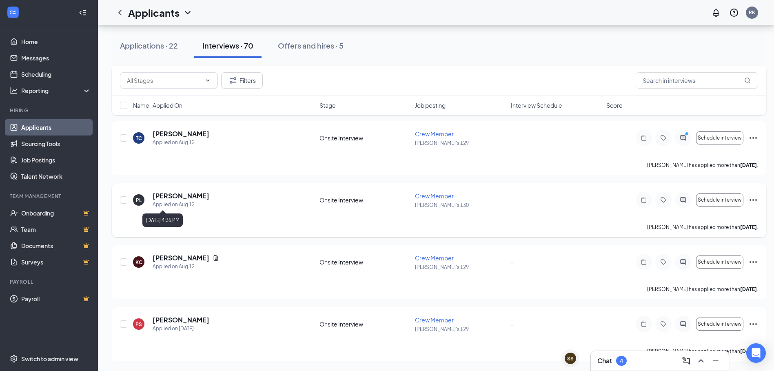
click at [190, 202] on div "Applied on Aug 12" at bounding box center [181, 204] width 57 height 8
click at [175, 194] on h5 "[PERSON_NAME]" at bounding box center [181, 195] width 57 height 9
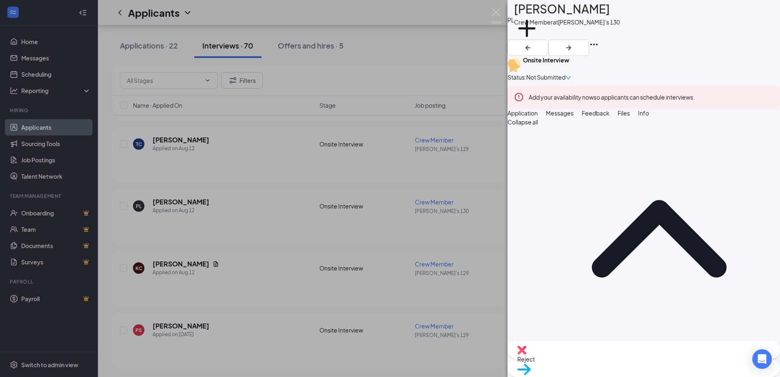
click at [250, 264] on div "PL [PERSON_NAME] Crew Member at [PERSON_NAME]’s 130 Add a tag Onsite Interview …" at bounding box center [390, 188] width 780 height 377
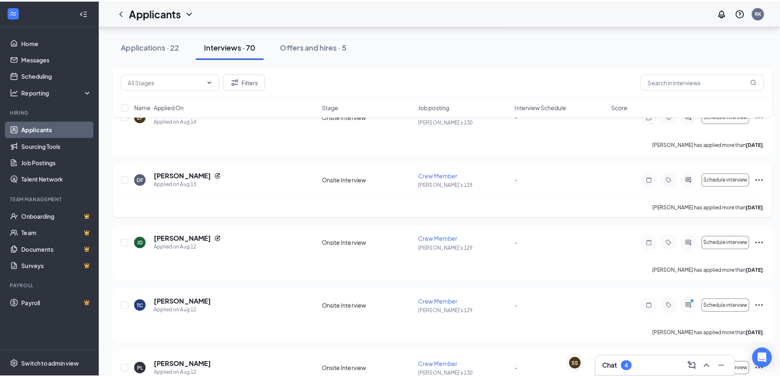
scroll to position [2113, 0]
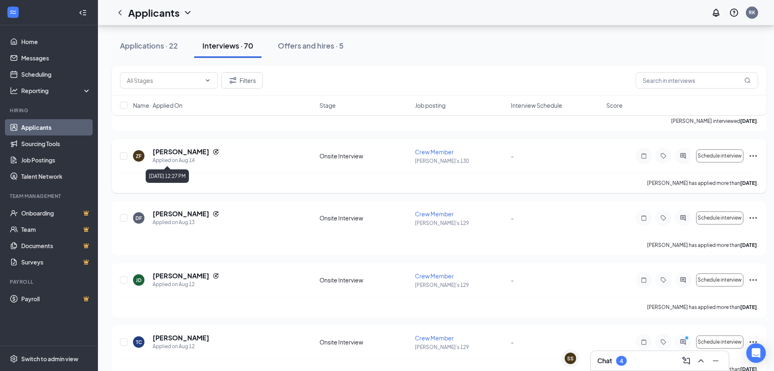
click at [184, 157] on div "Applied on Aug 14" at bounding box center [186, 160] width 67 height 8
click at [173, 151] on h5 "[PERSON_NAME]" at bounding box center [181, 151] width 57 height 9
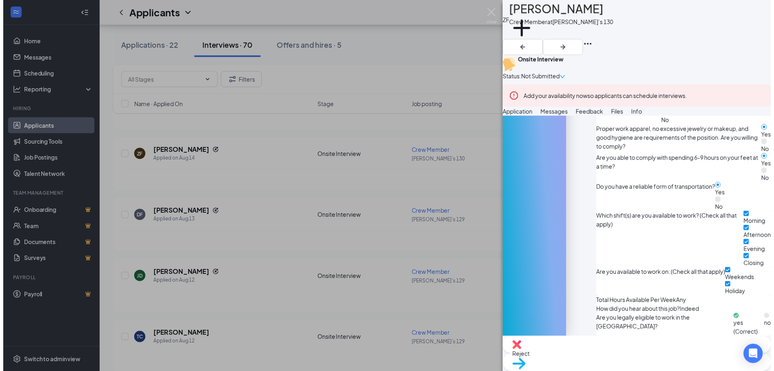
scroll to position [701, 0]
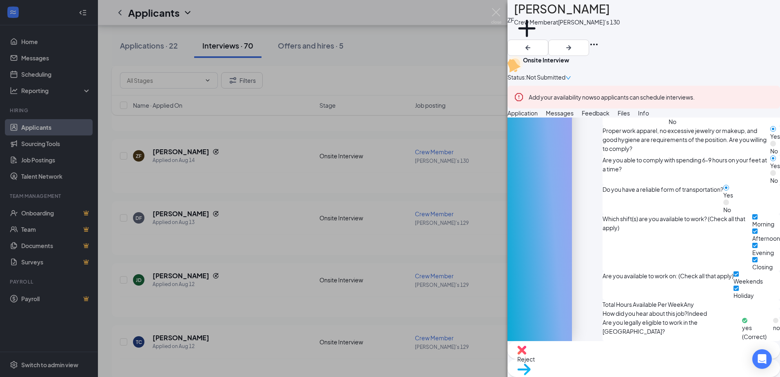
click at [212, 201] on div "ZF [PERSON_NAME] Crew Member at [PERSON_NAME]’s 130 Add a tag Onsite Interview …" at bounding box center [390, 188] width 780 height 377
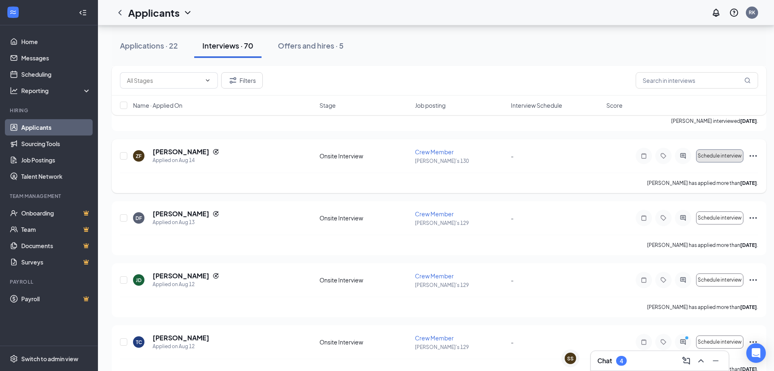
click at [727, 155] on span "Schedule interview" at bounding box center [720, 156] width 44 height 6
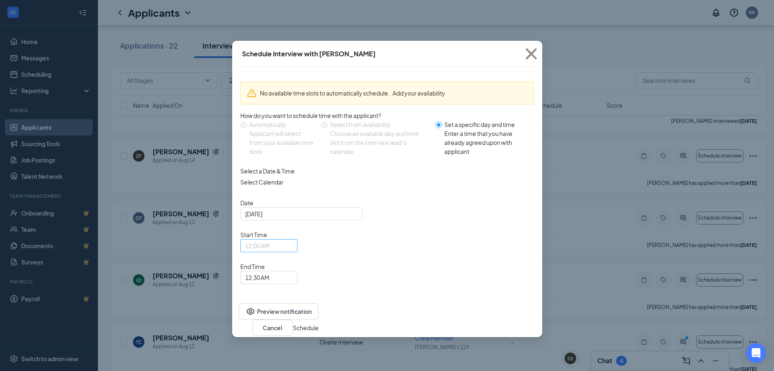
click at [297, 239] on div "12:00 AM" at bounding box center [268, 245] width 57 height 13
click at [269, 67] on span "10:45 AM" at bounding box center [257, 62] width 24 height 9
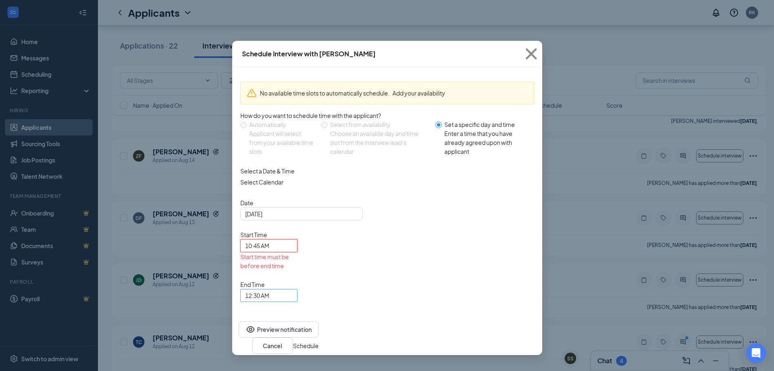
click at [285, 289] on span "12:30 AM" at bounding box center [265, 300] width 40 height 22
click at [297, 91] on div "11:00 AM" at bounding box center [268, 84] width 57 height 13
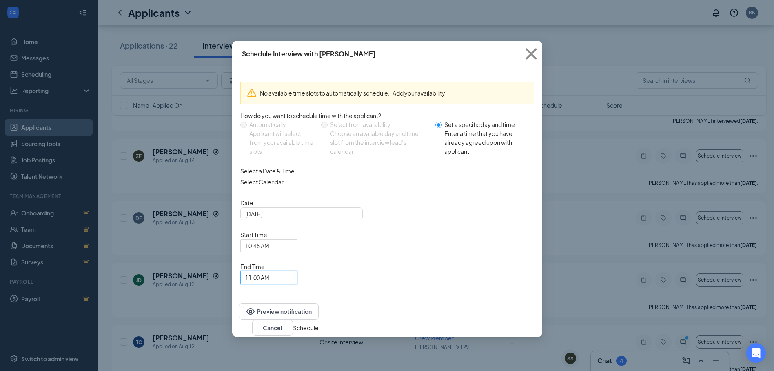
click at [319, 323] on button "Schedule" at bounding box center [306, 327] width 26 height 9
